Goal: Task Accomplishment & Management: Check status

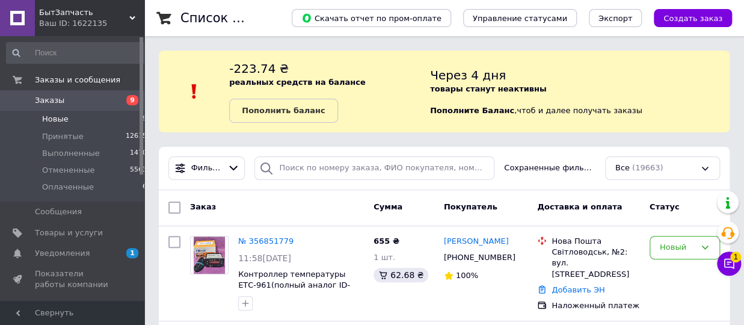
click at [57, 121] on span "Новые" at bounding box center [55, 119] width 26 height 11
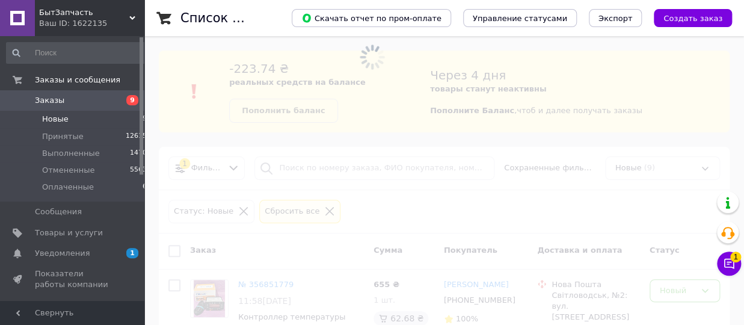
click at [730, 262] on icon at bounding box center [729, 263] width 12 height 12
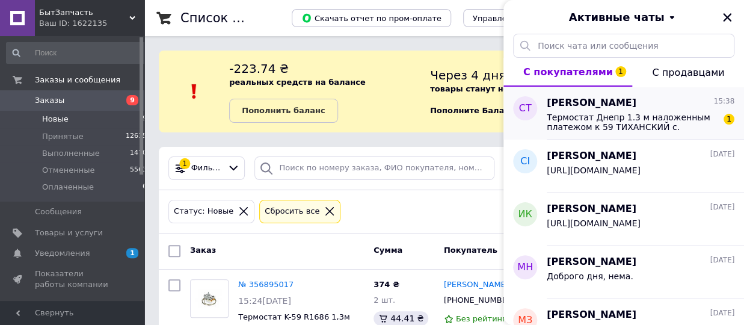
click at [668, 117] on span "Термостат Днепр 1.3 м наложенным платежом к 59 ТИХАНСКИЙ с.[STREET_ADDRESS]" at bounding box center [631, 121] width 171 height 19
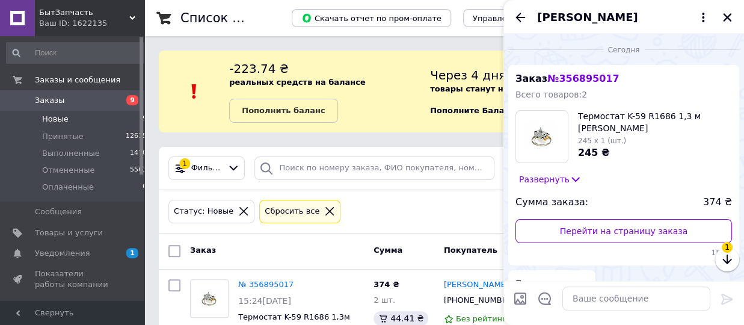
scroll to position [142, 0]
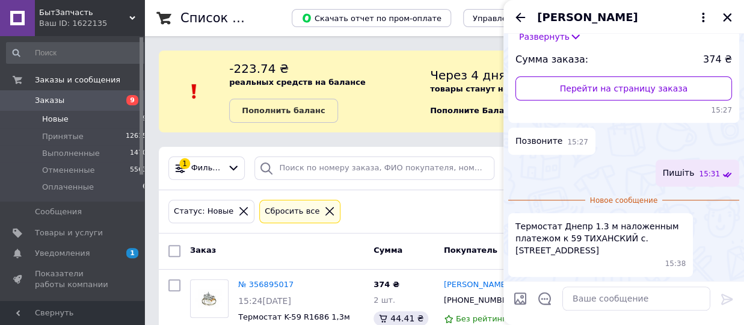
click at [726, 10] on div "[PERSON_NAME]" at bounding box center [623, 17] width 240 height 34
drag, startPoint x: 729, startPoint y: 14, endPoint x: 566, endPoint y: 118, distance: 193.3
click at [728, 14] on icon "Закрыть" at bounding box center [726, 17] width 11 height 11
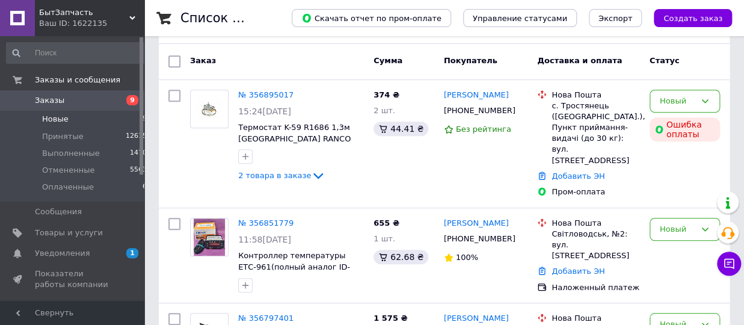
scroll to position [198, 0]
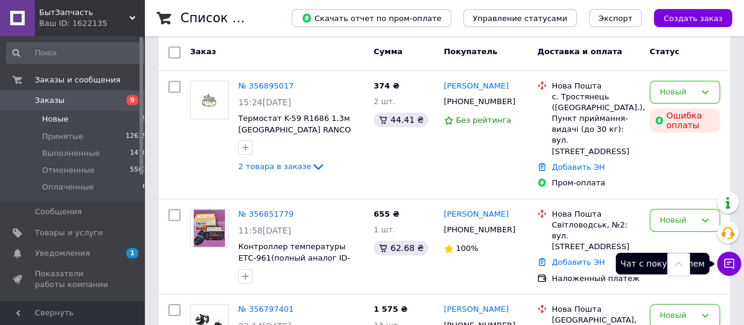
click at [726, 261] on icon at bounding box center [729, 263] width 12 height 12
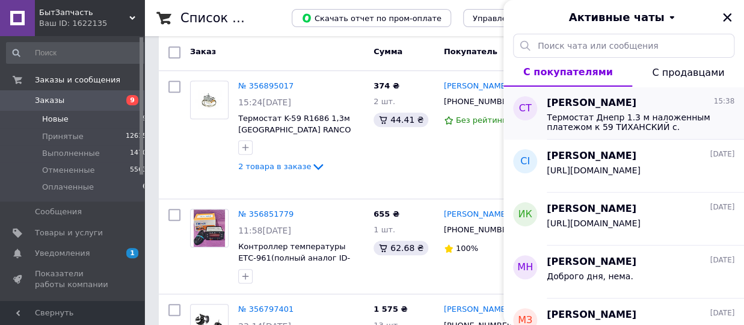
click at [669, 119] on span "Термостат Днепр 1.3 м наложенным платежом к 59 ТИХАНСКИЙ с.[STREET_ADDRESS]" at bounding box center [631, 121] width 171 height 19
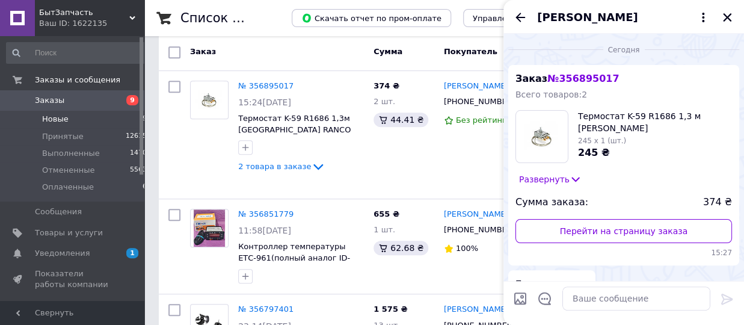
scroll to position [120, 0]
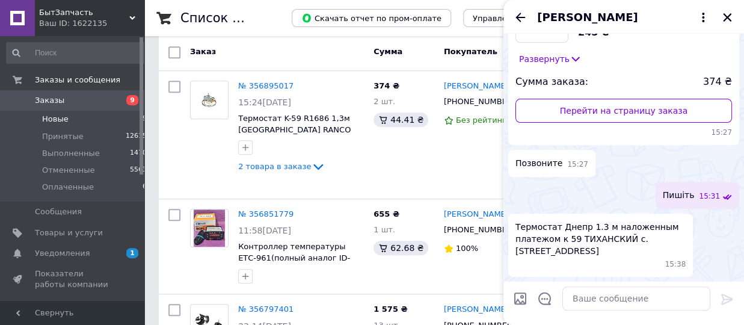
drag, startPoint x: 721, startPoint y: 17, endPoint x: 709, endPoint y: 41, distance: 26.9
click at [721, 19] on button "Закрыть" at bounding box center [727, 17] width 14 height 14
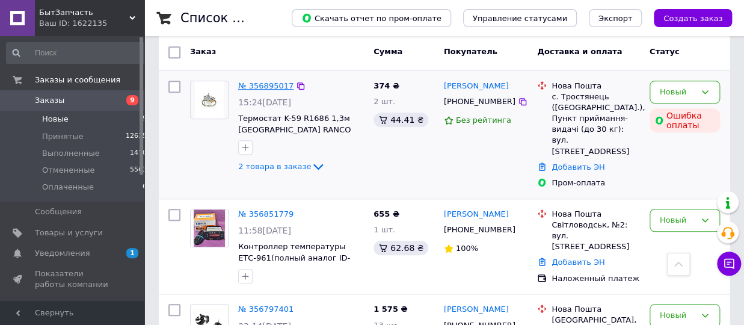
click at [265, 83] on link "№ 356895017" at bounding box center [265, 85] width 55 height 9
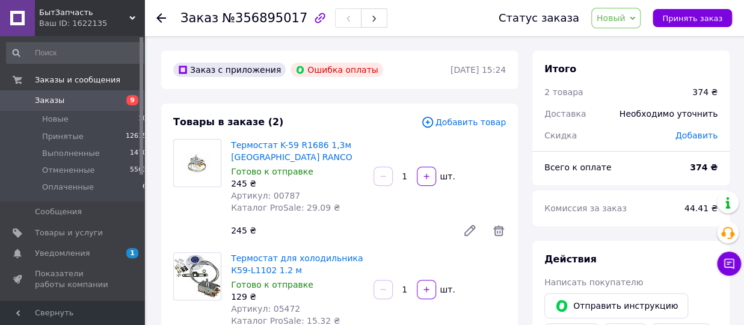
scroll to position [266, 0]
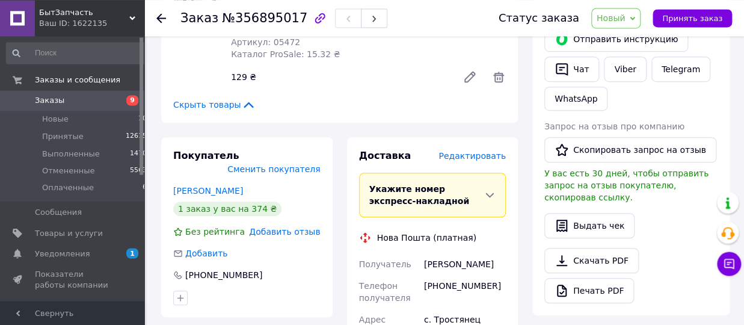
click at [154, 17] on div "Заказ №356895017 Статус заказа Новый Принят Выполнен Отменен Оплаченный Принять…" at bounding box center [443, 18] width 599 height 36
click at [161, 17] on icon at bounding box center [161, 18] width 10 height 10
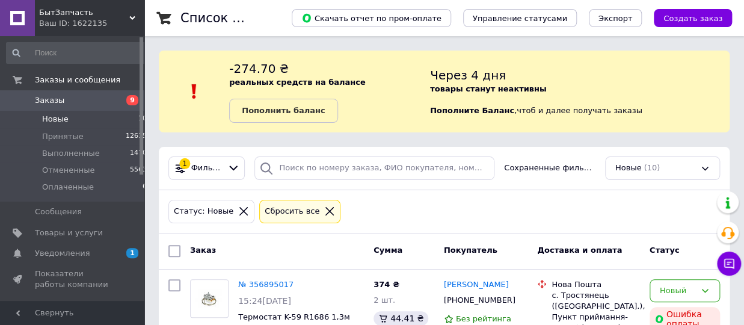
scroll to position [198, 0]
